Goal: Transaction & Acquisition: Purchase product/service

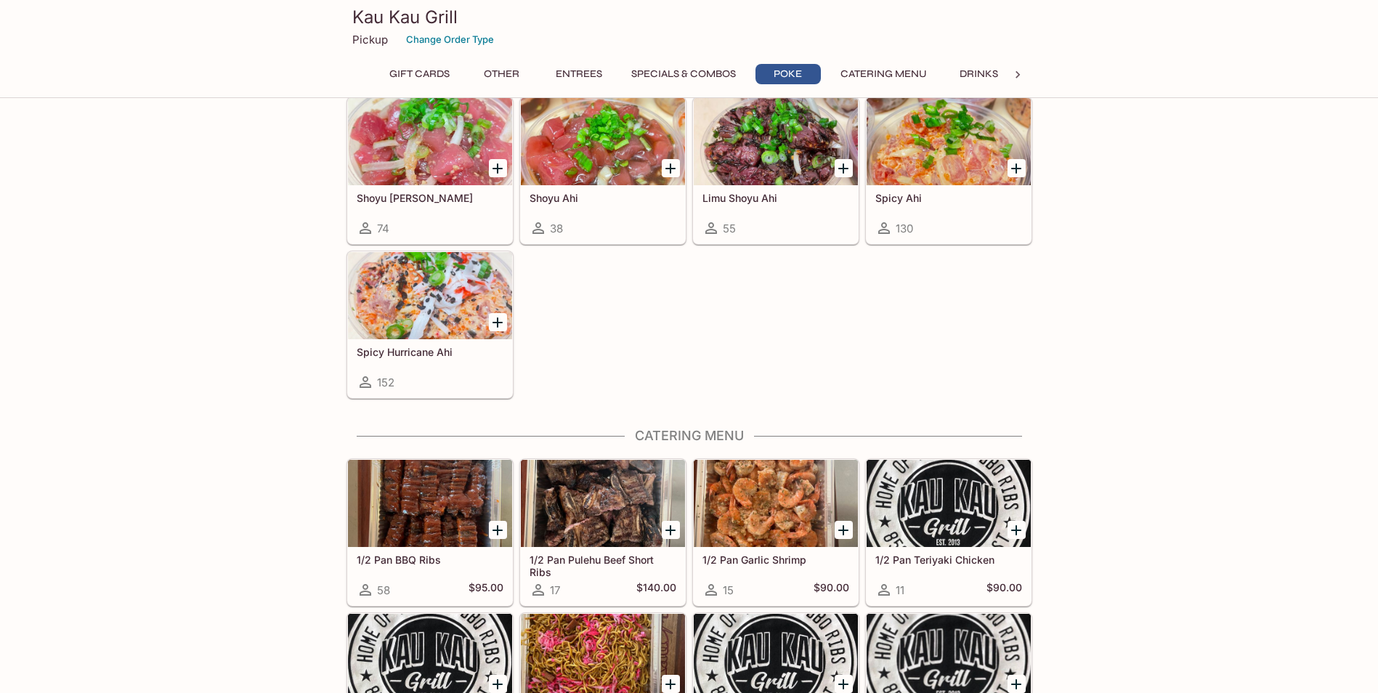
scroll to position [2251, 0]
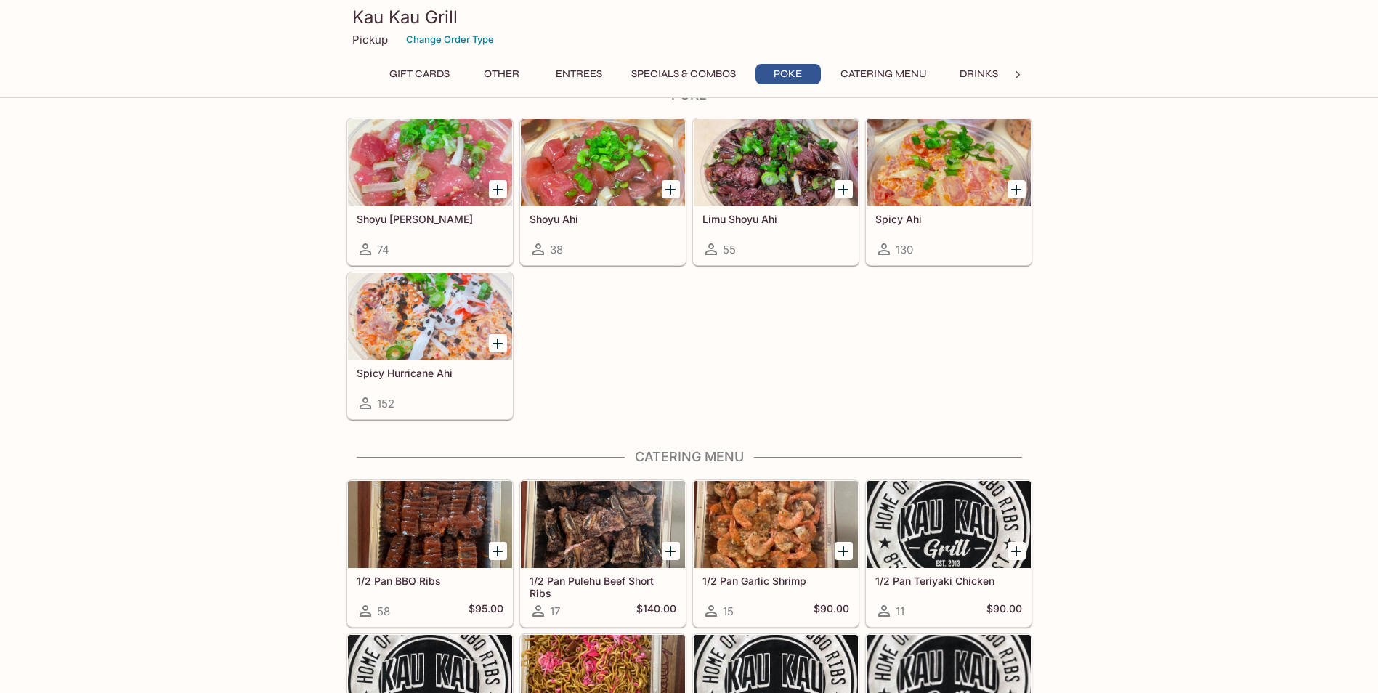
click at [498, 343] on icon "Add Spicy Hurricane Ahi" at bounding box center [497, 343] width 10 height 10
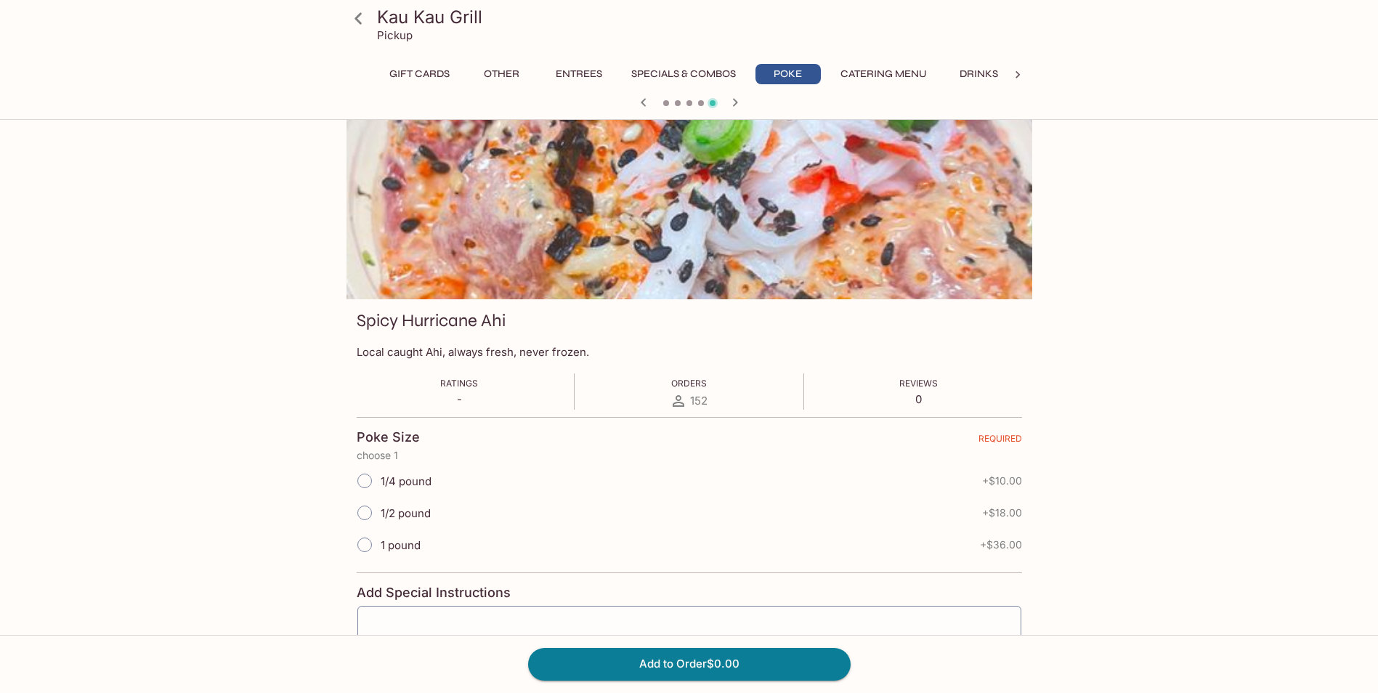
scroll to position [73, 0]
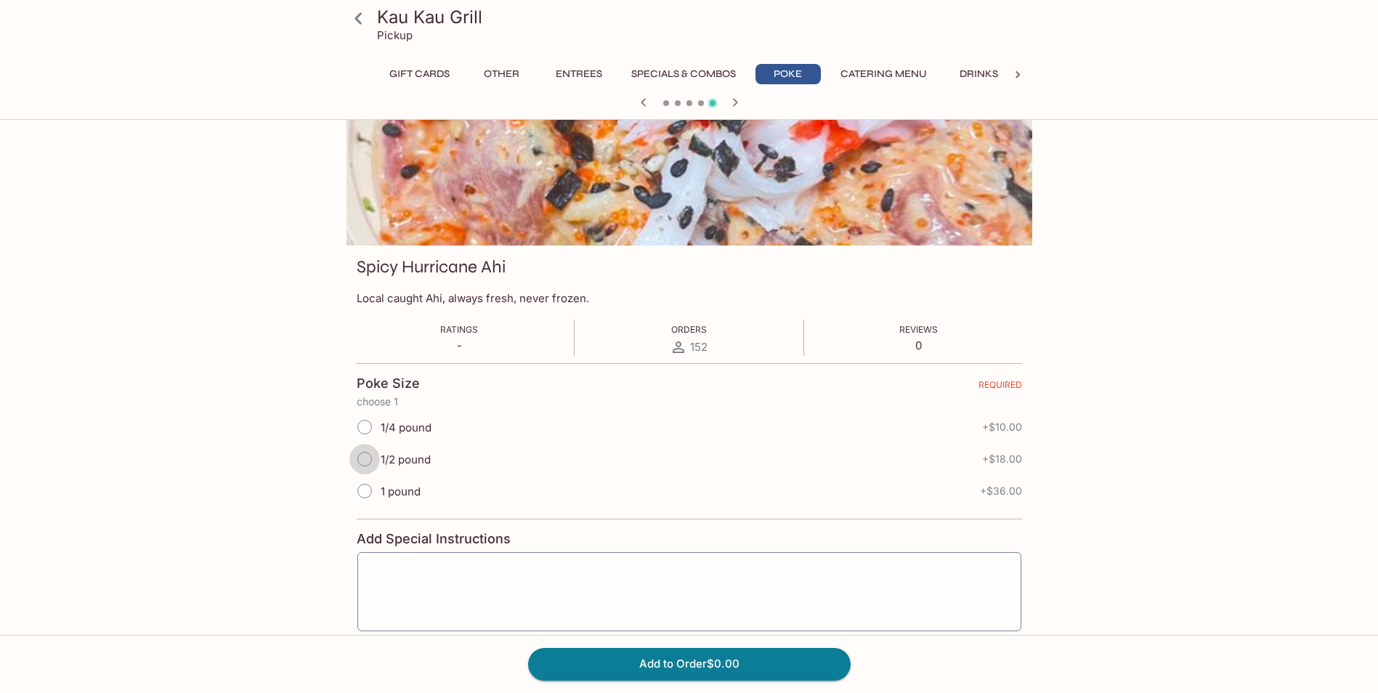
click at [365, 455] on input "1/2 pound" at bounding box center [364, 459] width 30 height 30
radio input "true"
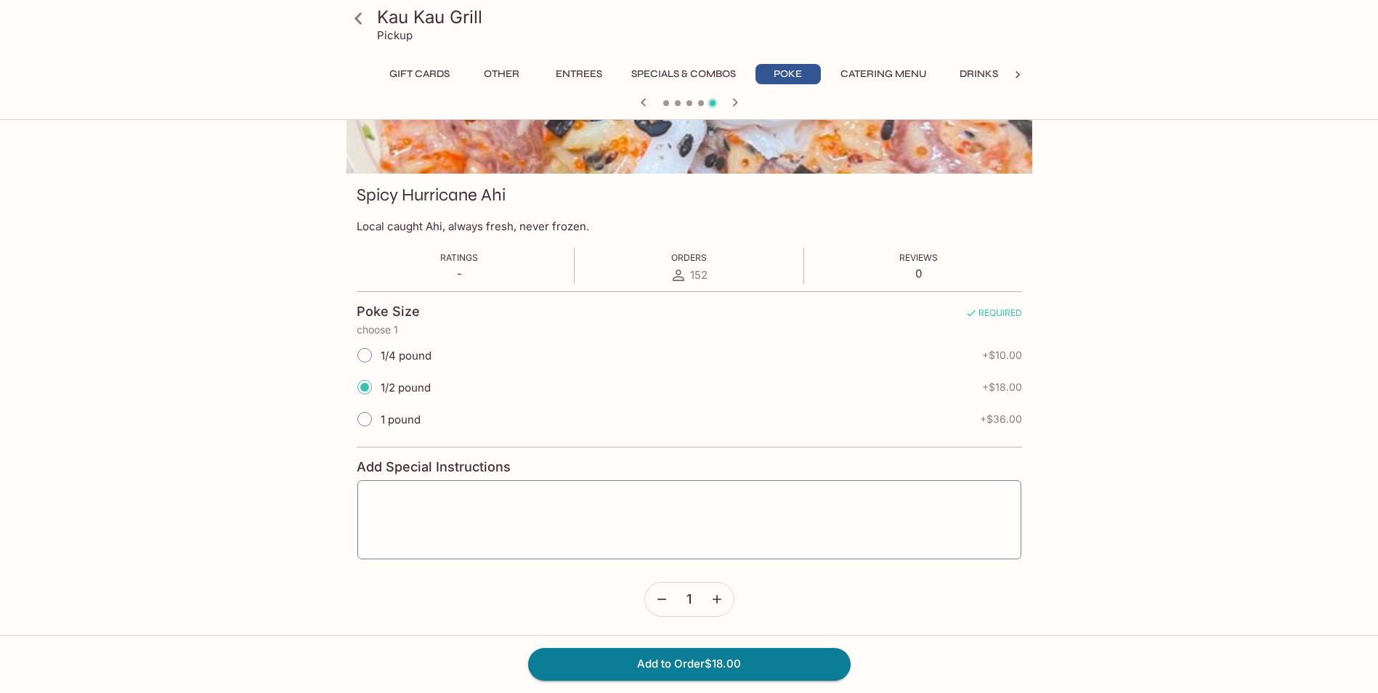
scroll to position [147, 0]
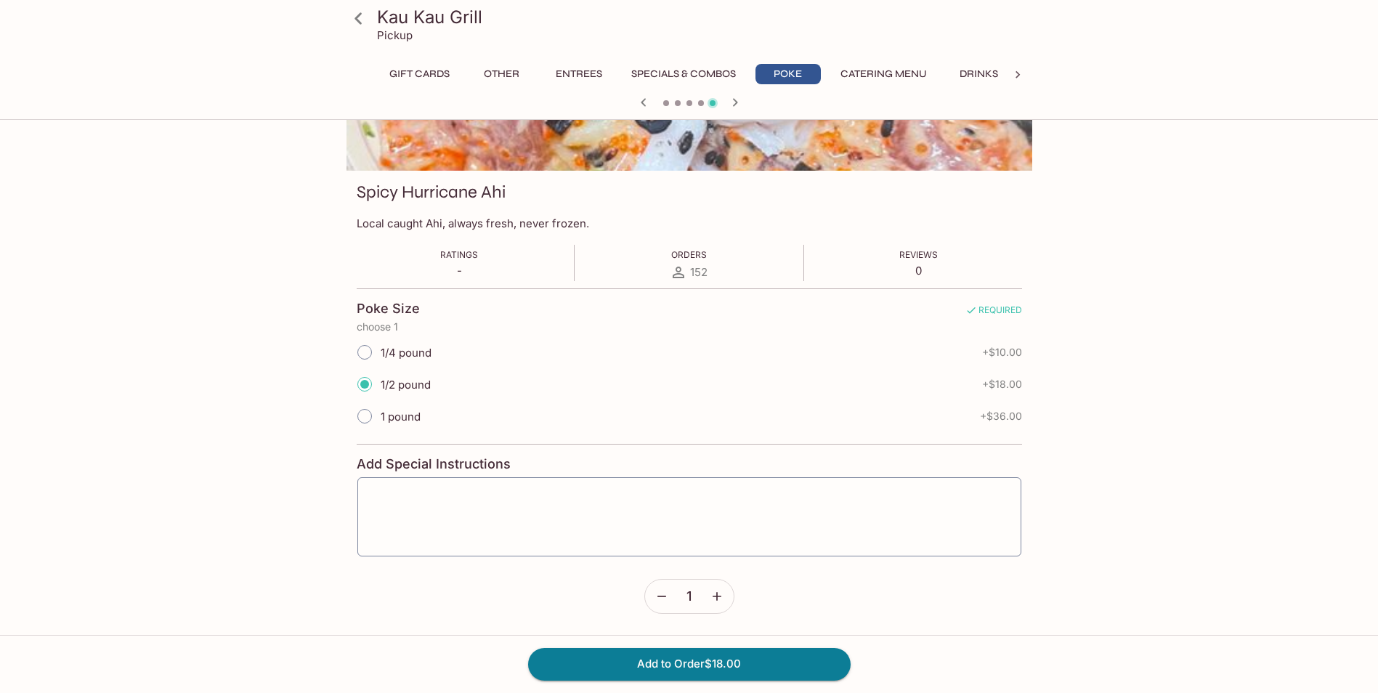
click at [720, 602] on icon "button" at bounding box center [716, 596] width 15 height 15
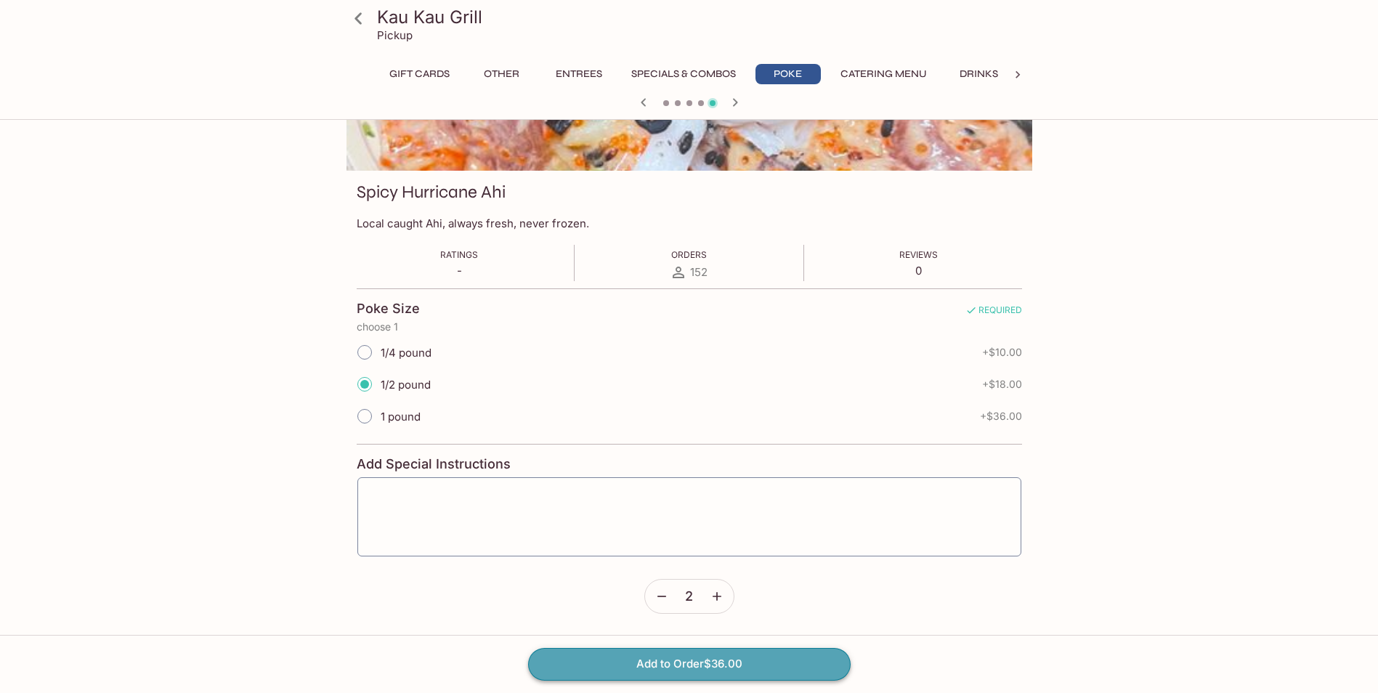
click at [773, 655] on button "Add to Order $36.00" at bounding box center [689, 664] width 322 height 32
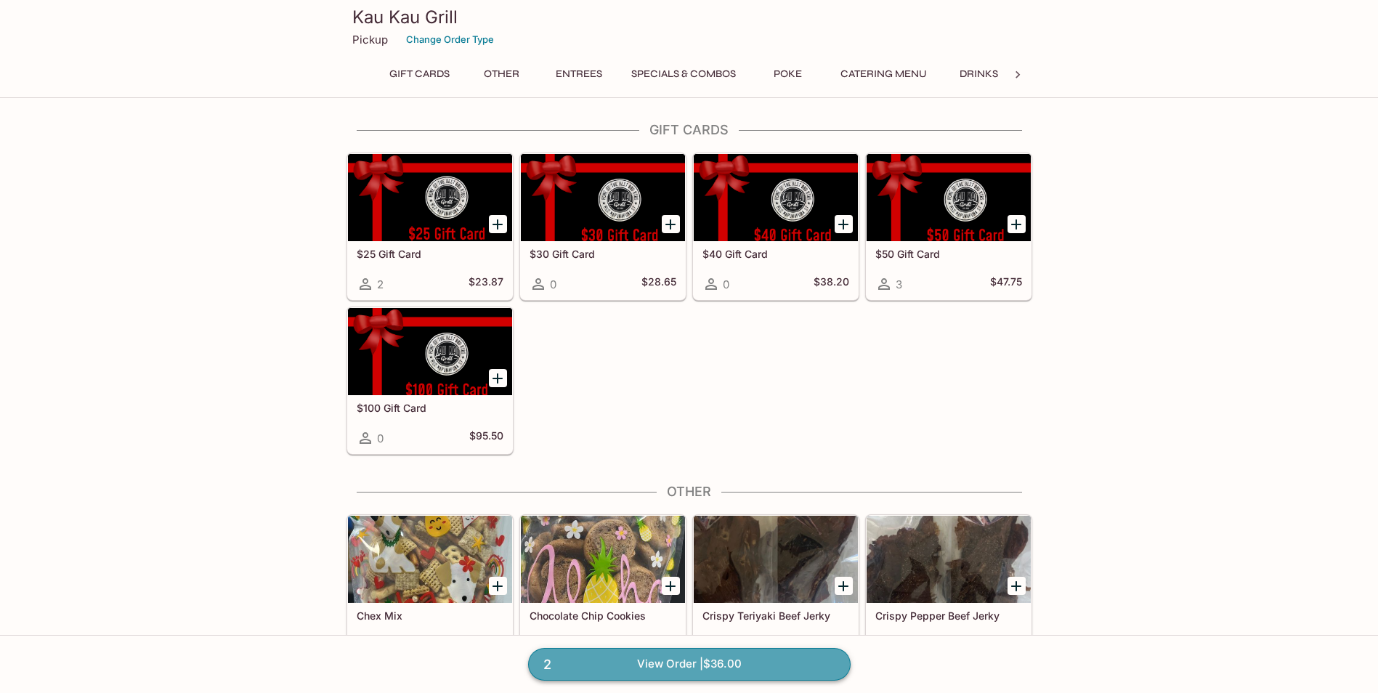
click at [701, 662] on link "2 View Order | $36.00" at bounding box center [689, 664] width 322 height 32
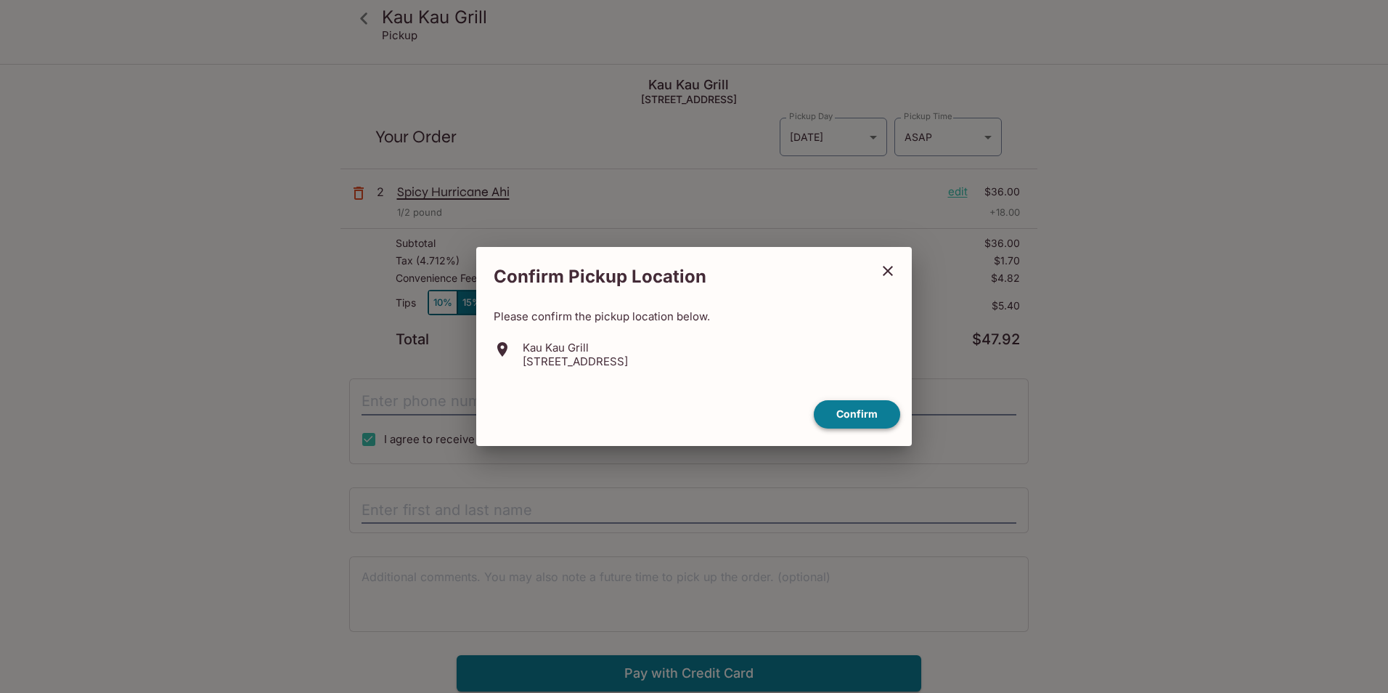
click at [868, 410] on button "Confirm" at bounding box center [857, 414] width 86 height 28
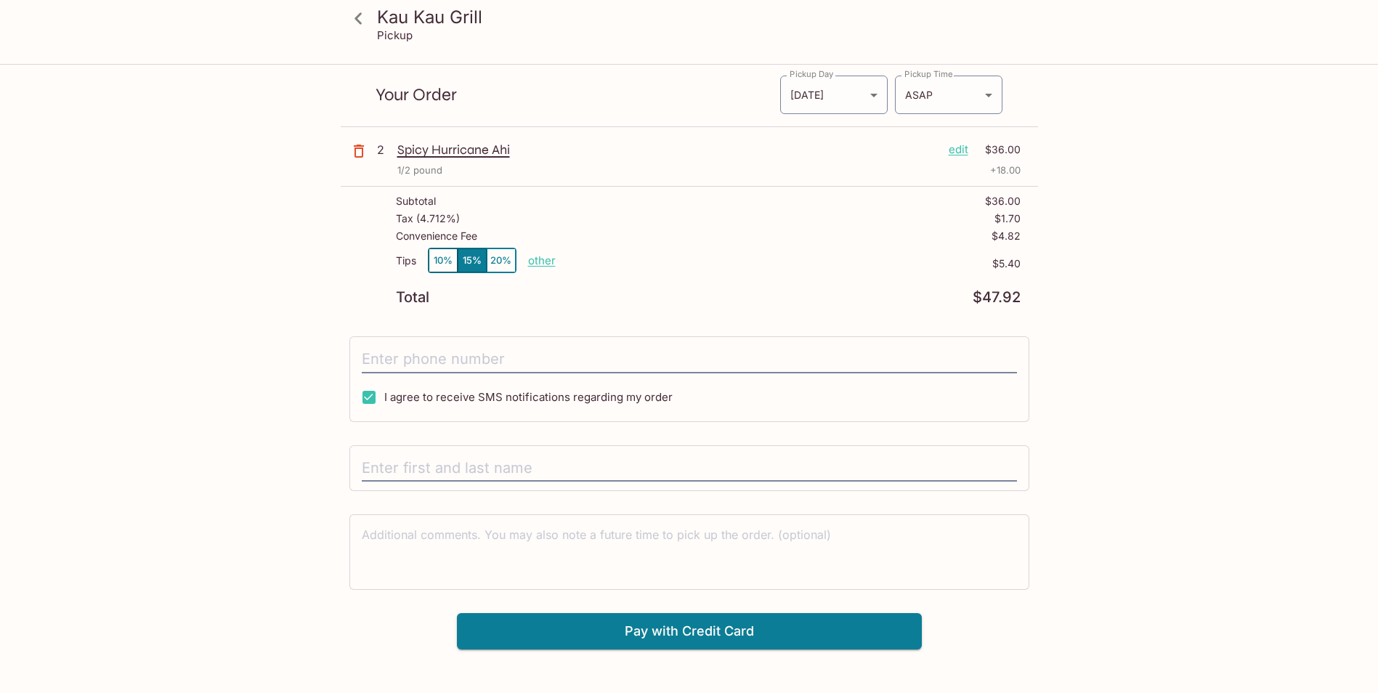
scroll to position [65, 0]
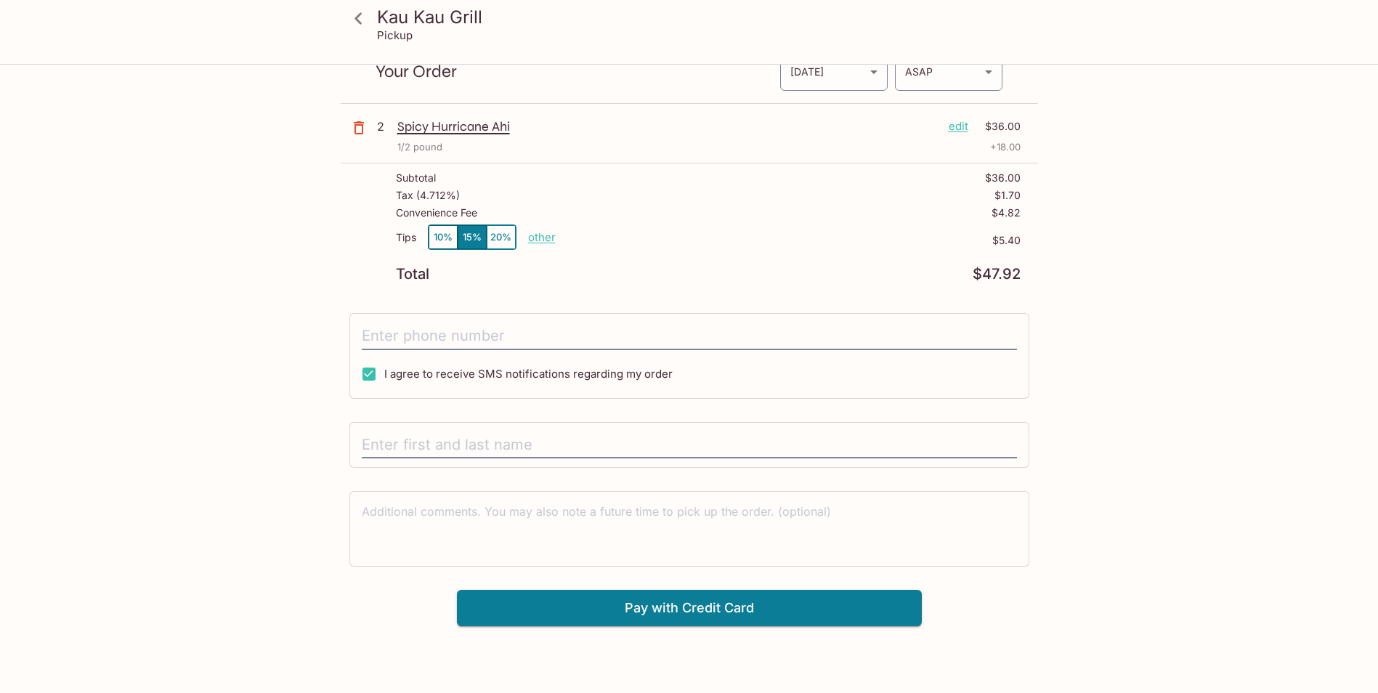
click at [545, 238] on p "other" at bounding box center [542, 237] width 28 height 14
type input "0.00"
click at [683, 610] on button "Pay with Credit Card" at bounding box center [689, 608] width 465 height 36
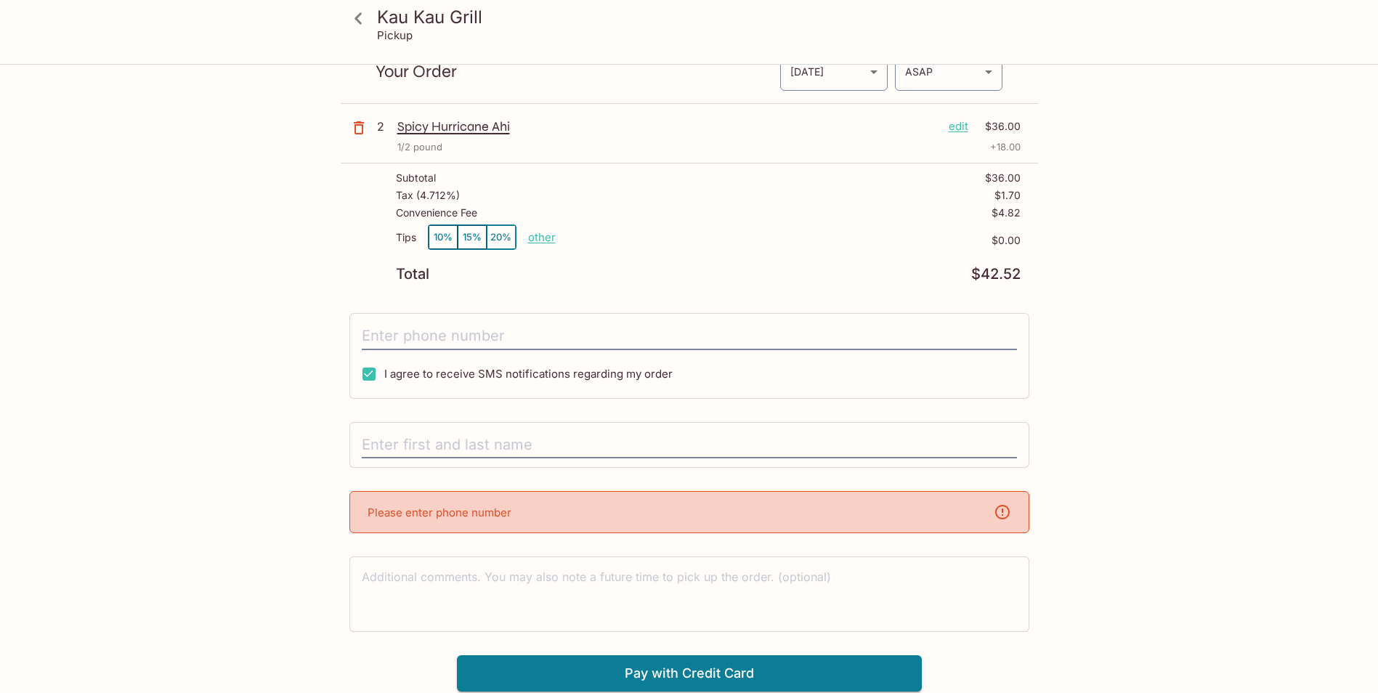
click at [795, 517] on div "Please enter phone number" at bounding box center [689, 512] width 680 height 42
click at [462, 335] on input "tel" at bounding box center [689, 336] width 655 height 28
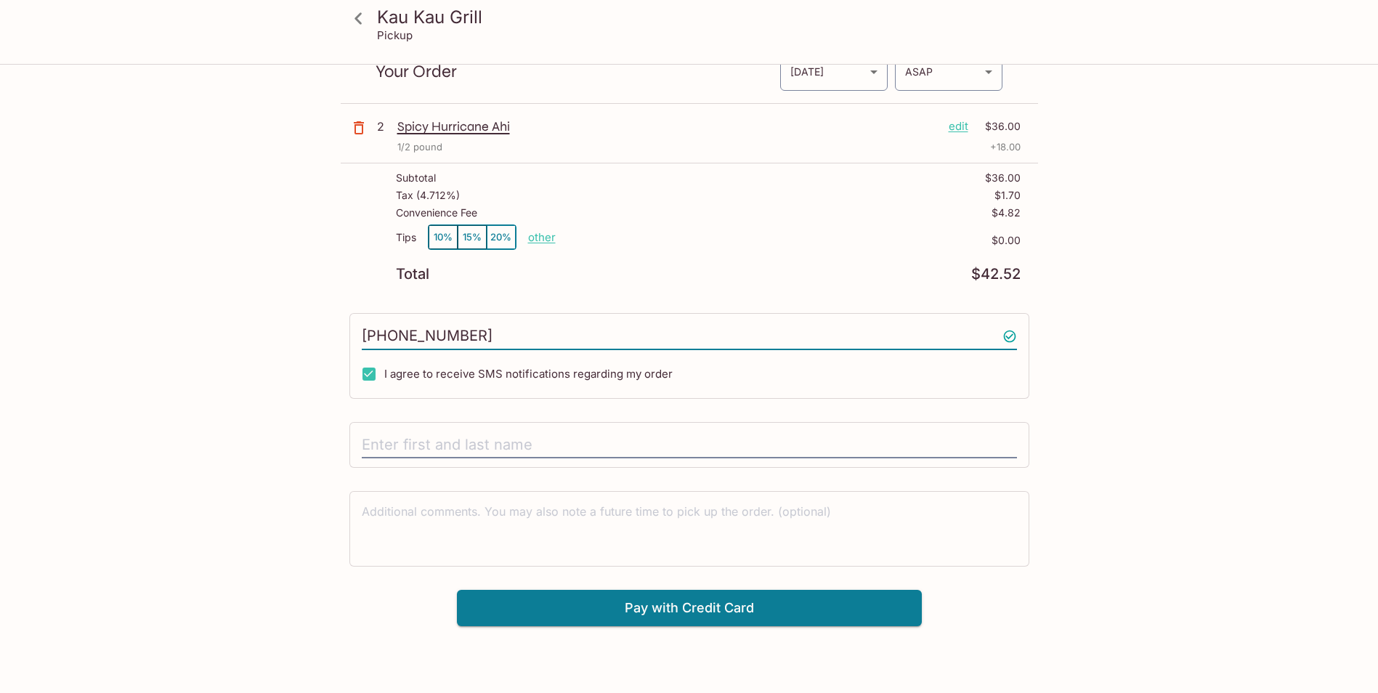
type input "[PHONE_NUMBER]"
click at [578, 449] on input "text" at bounding box center [689, 445] width 655 height 28
type input "[PERSON_NAME]"
click at [804, 617] on button "Pay with Credit Card" at bounding box center [689, 608] width 465 height 36
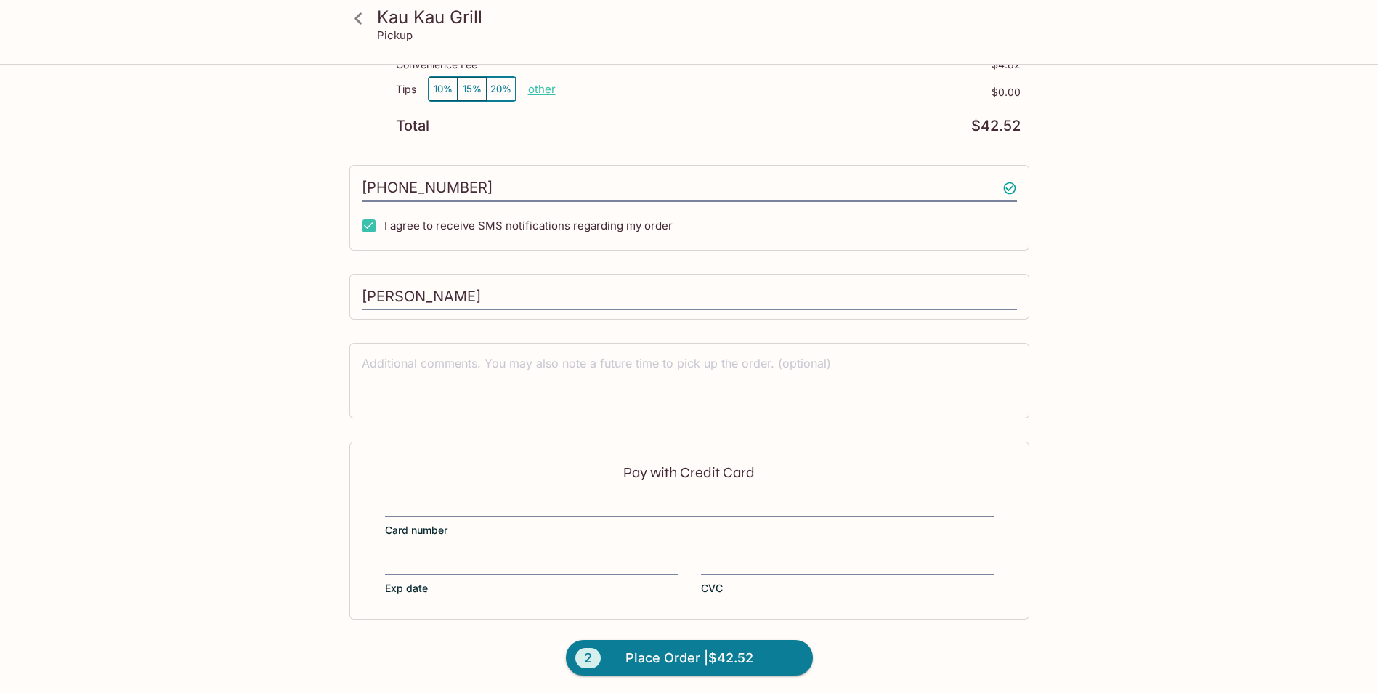
scroll to position [216, 0]
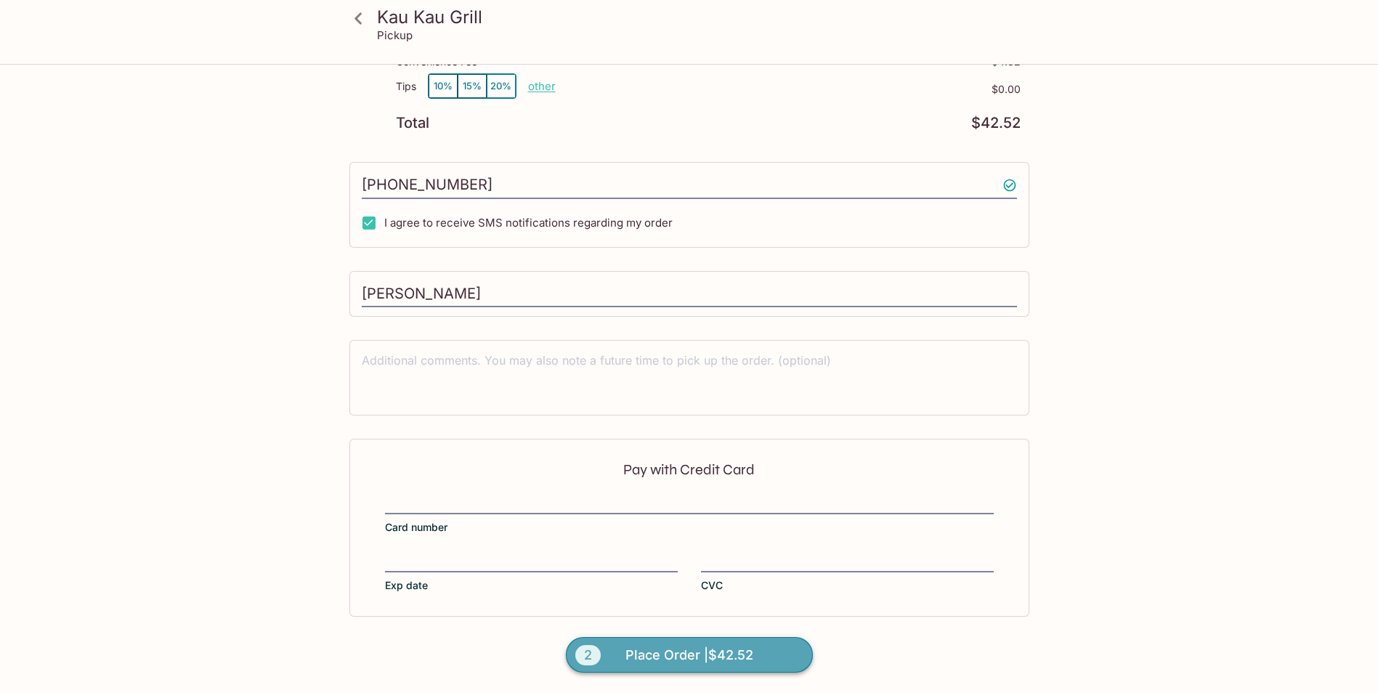
click at [659, 648] on span "Place Order | $42.52" at bounding box center [689, 654] width 128 height 23
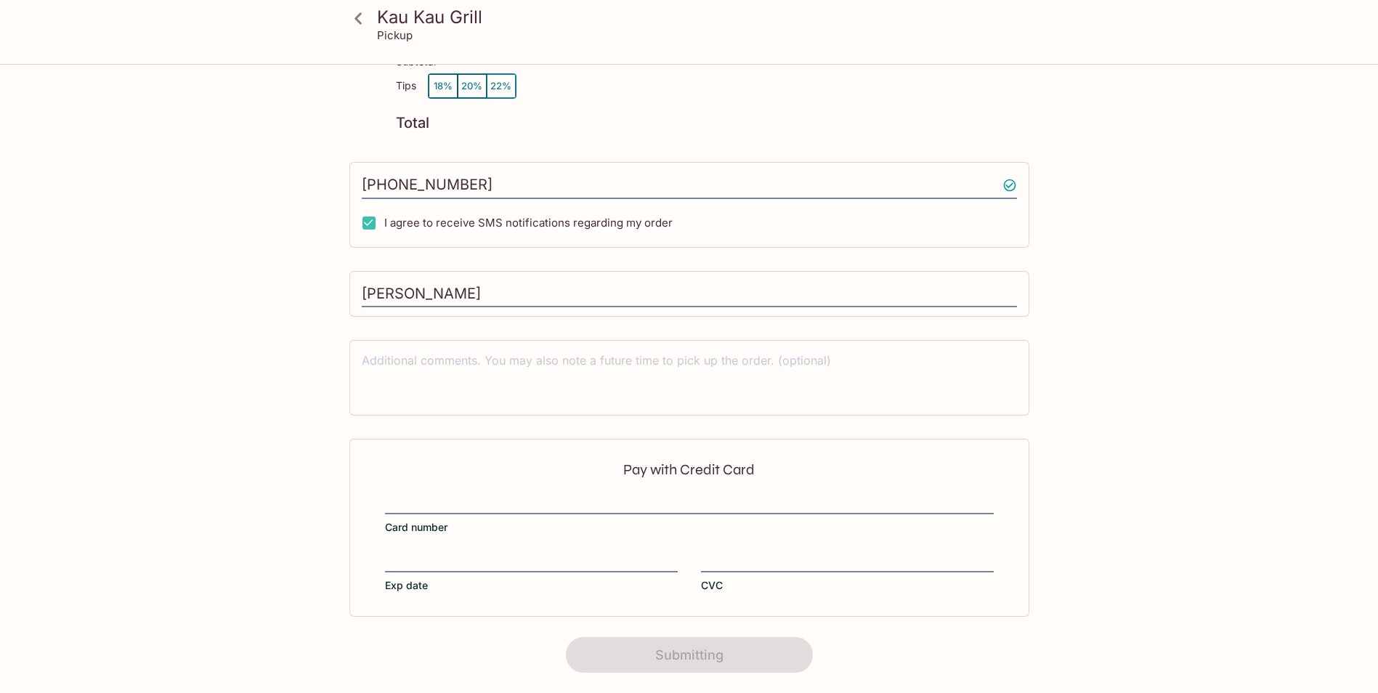
scroll to position [151, 0]
